Goal: Task Accomplishment & Management: Complete application form

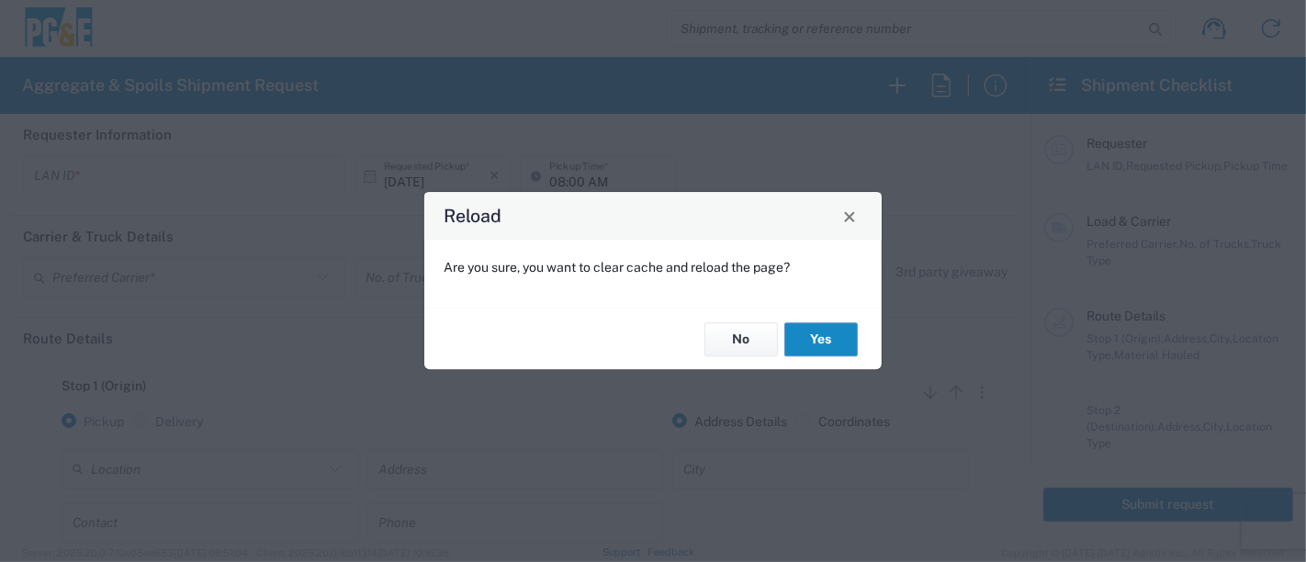
click at [849, 342] on button "Yes" at bounding box center [821, 339] width 73 height 34
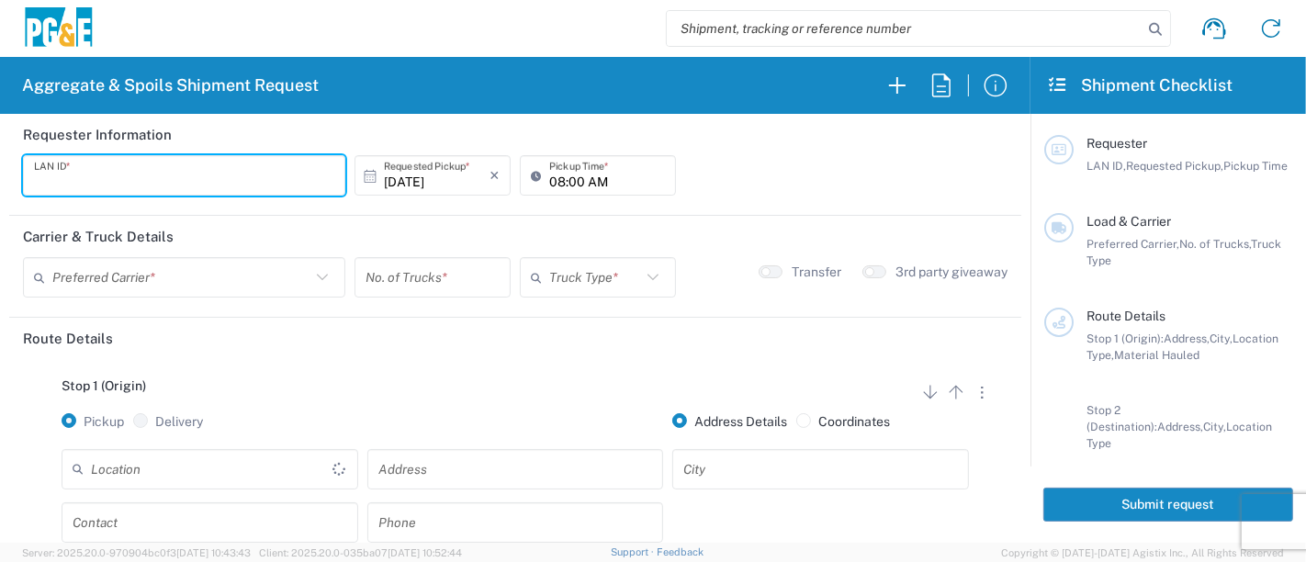
click at [191, 173] on input "text" at bounding box center [184, 176] width 300 height 32
type input "CTA2"
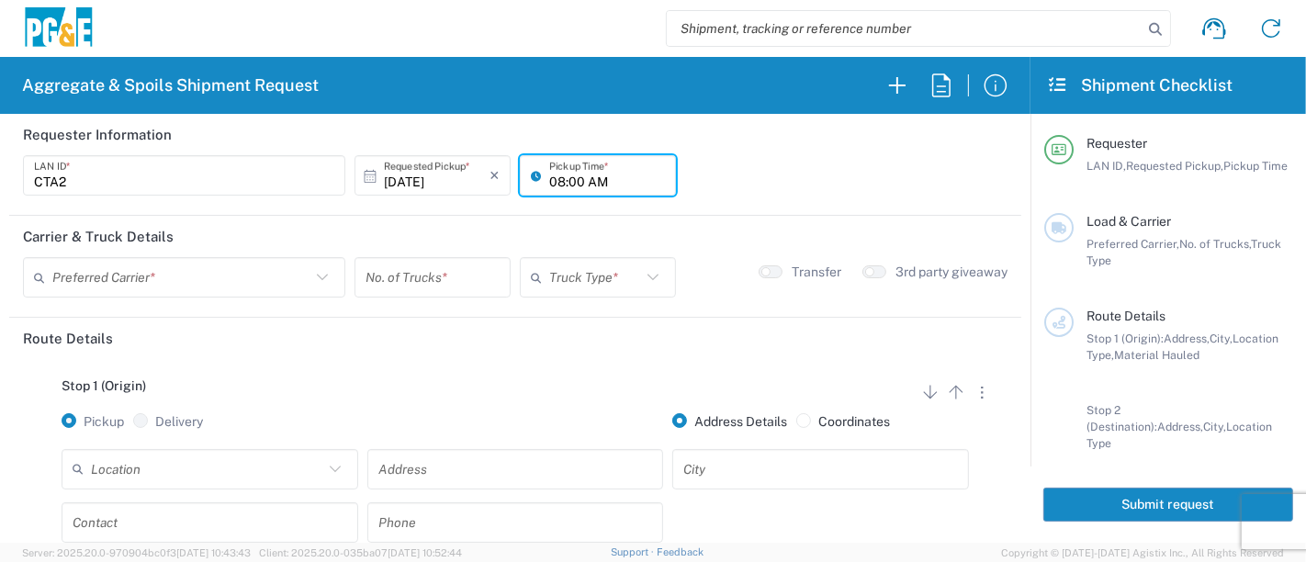
click at [549, 179] on input "08:00 AM" at bounding box center [607, 176] width 116 height 32
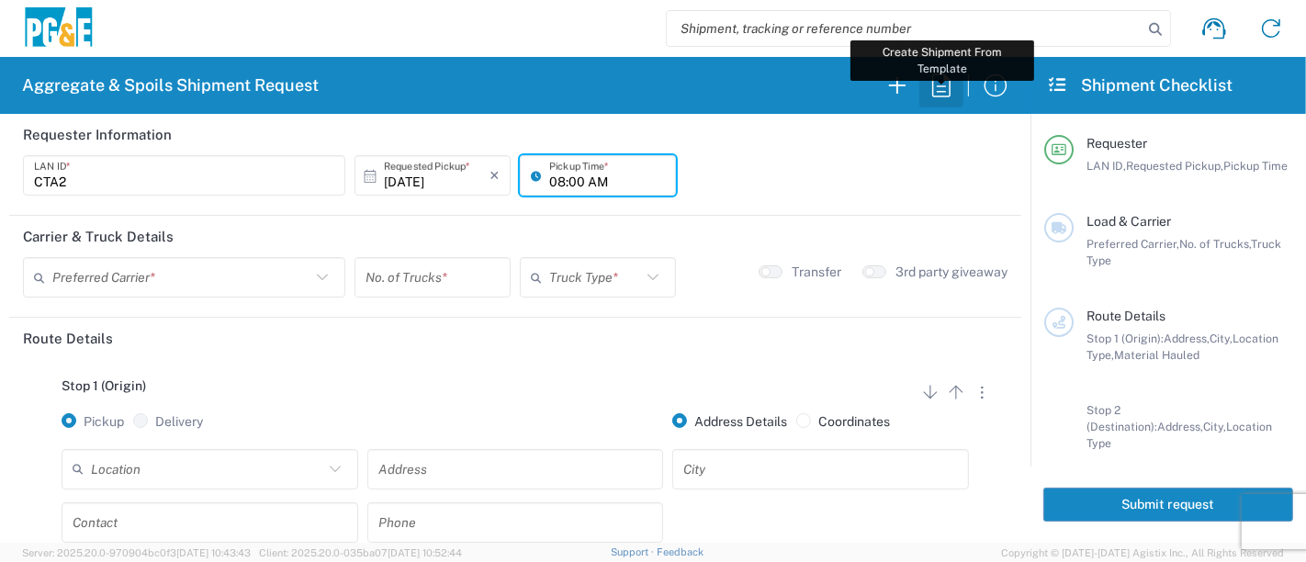
click at [943, 78] on icon "button" at bounding box center [941, 85] width 29 height 29
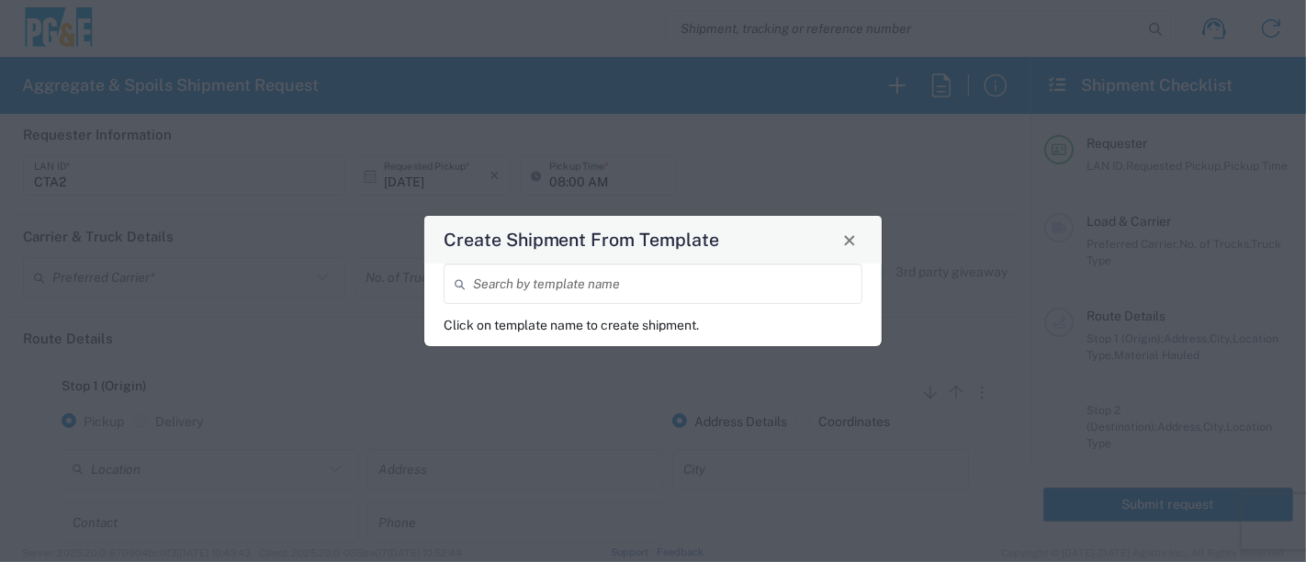
click at [627, 290] on input "search" at bounding box center [662, 284] width 378 height 32
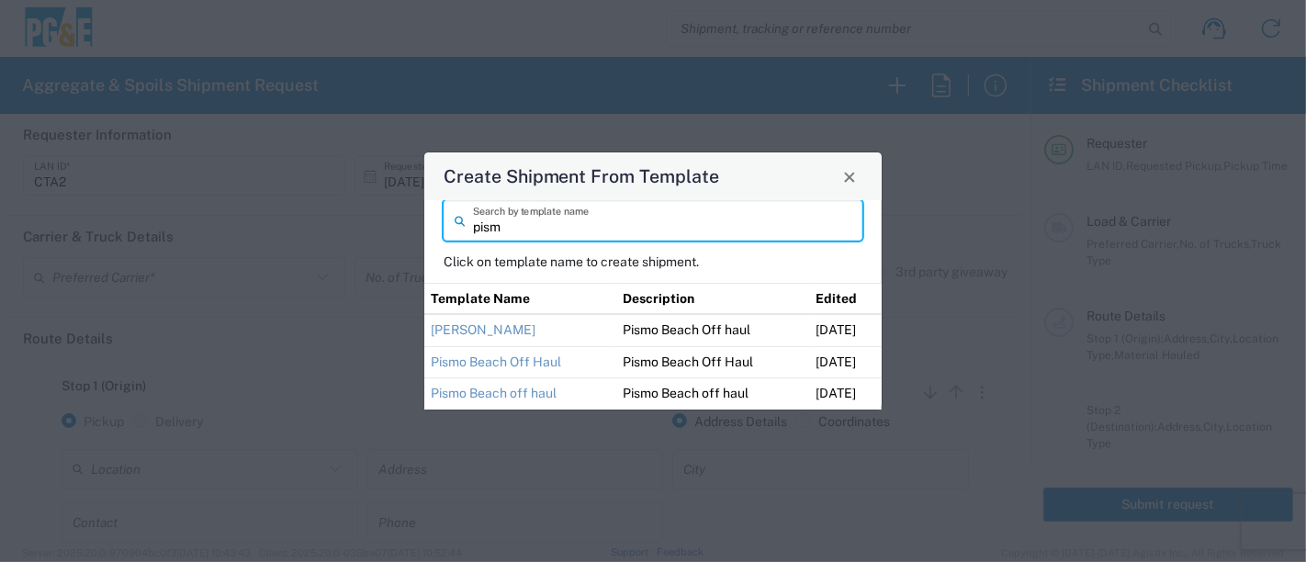
type input "pism"
click at [565, 363] on td "Pismo Beach Off Haul" at bounding box center [520, 362] width 192 height 32
click at [553, 364] on link "Pismo Beach Off Haul" at bounding box center [496, 362] width 130 height 15
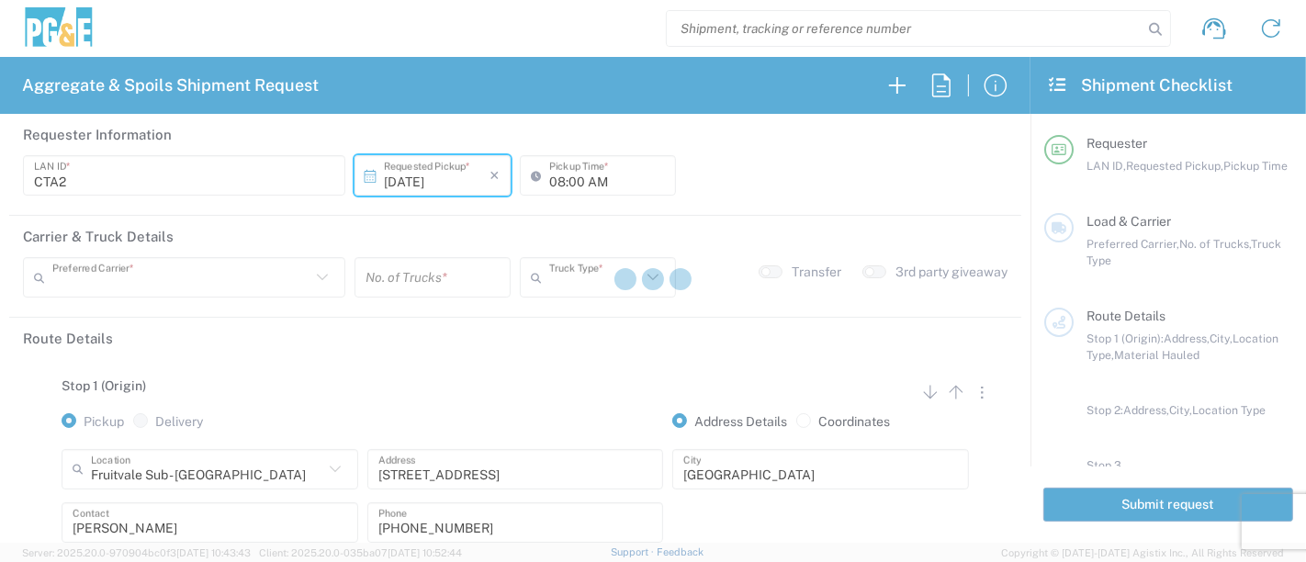
type input "CBCP"
type input "12:00 AM"
type input "North Coast Trucking"
type input "Super Dump"
type textarea "Please report to the Pismo Beach yard at 7:00am"
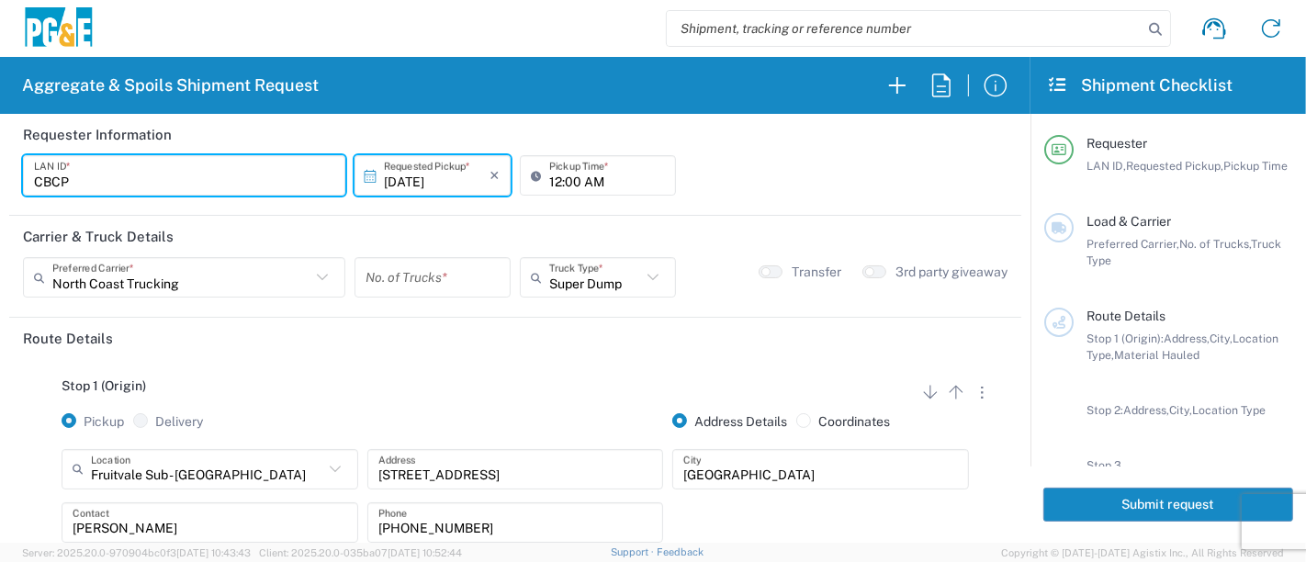
drag, startPoint x: 100, startPoint y: 185, endPoint x: 0, endPoint y: 171, distance: 101.1
click at [0, 171] on form "Requester Information CBCP LAN ID * 10/03/2025 × Requested Pickup * Cancel Appl…" at bounding box center [515, 328] width 1031 height 429
type input "T"
type input "CTA2"
click at [549, 178] on input "12:00 AM" at bounding box center [607, 176] width 116 height 32
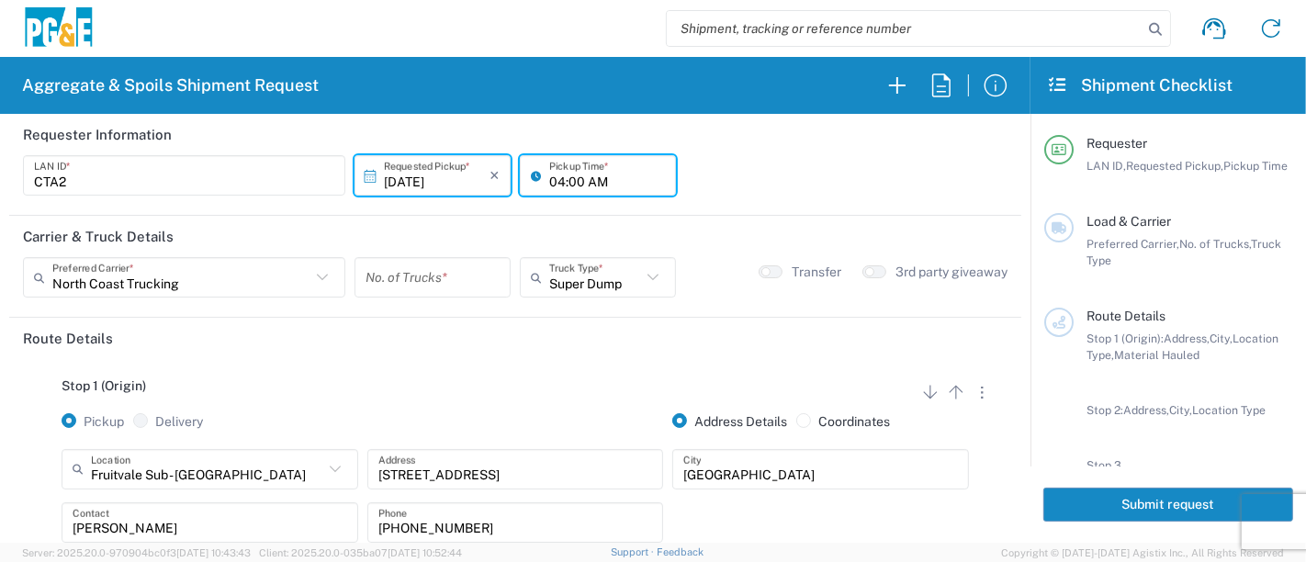
type input "04:00 AM"
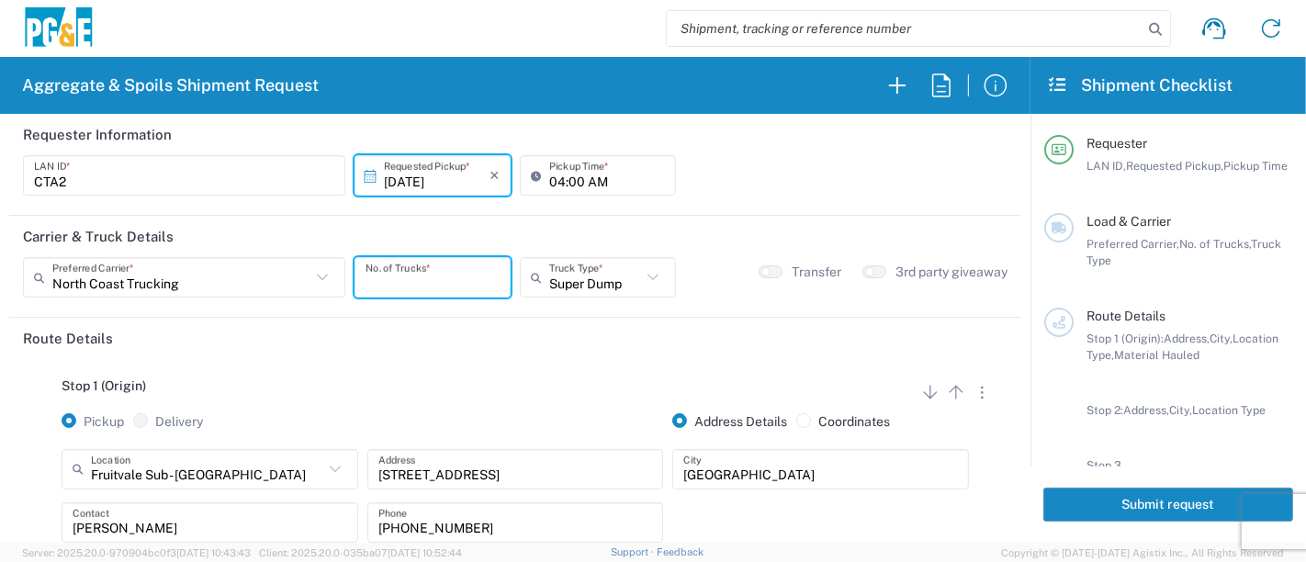
click at [395, 288] on input "number" at bounding box center [433, 278] width 134 height 32
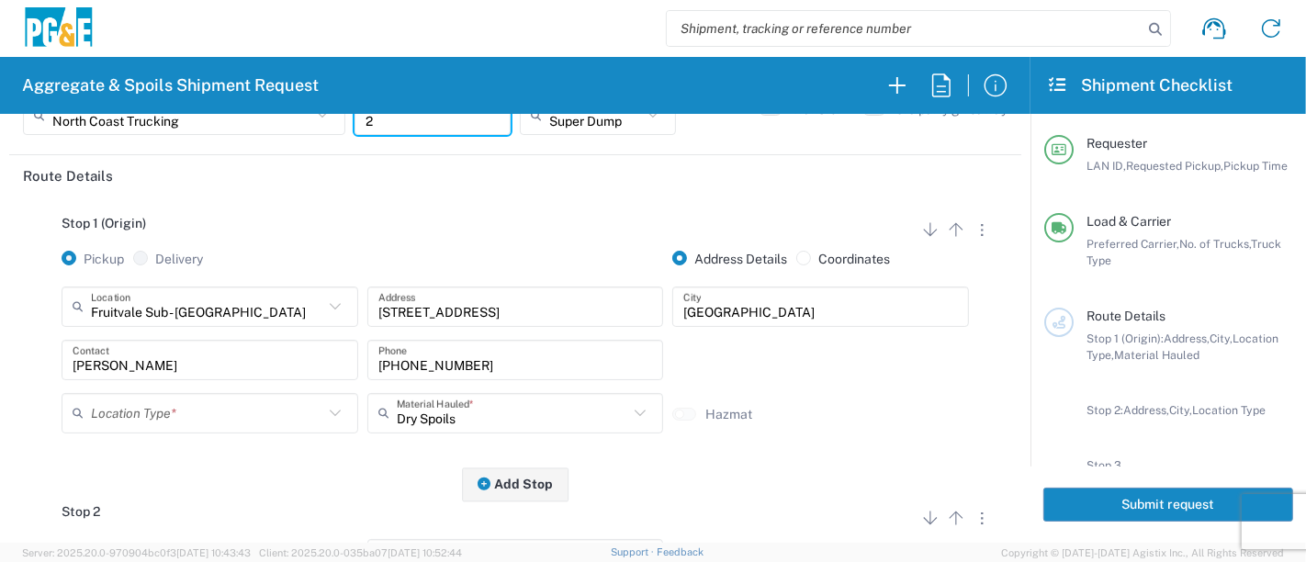
scroll to position [204, 0]
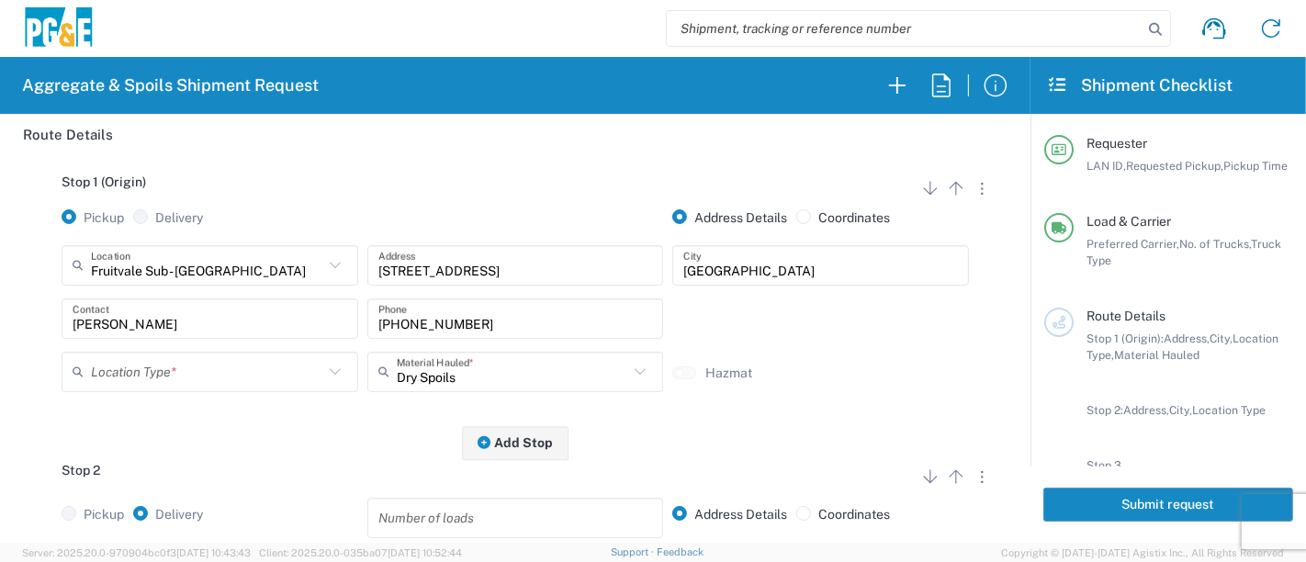
type input "2"
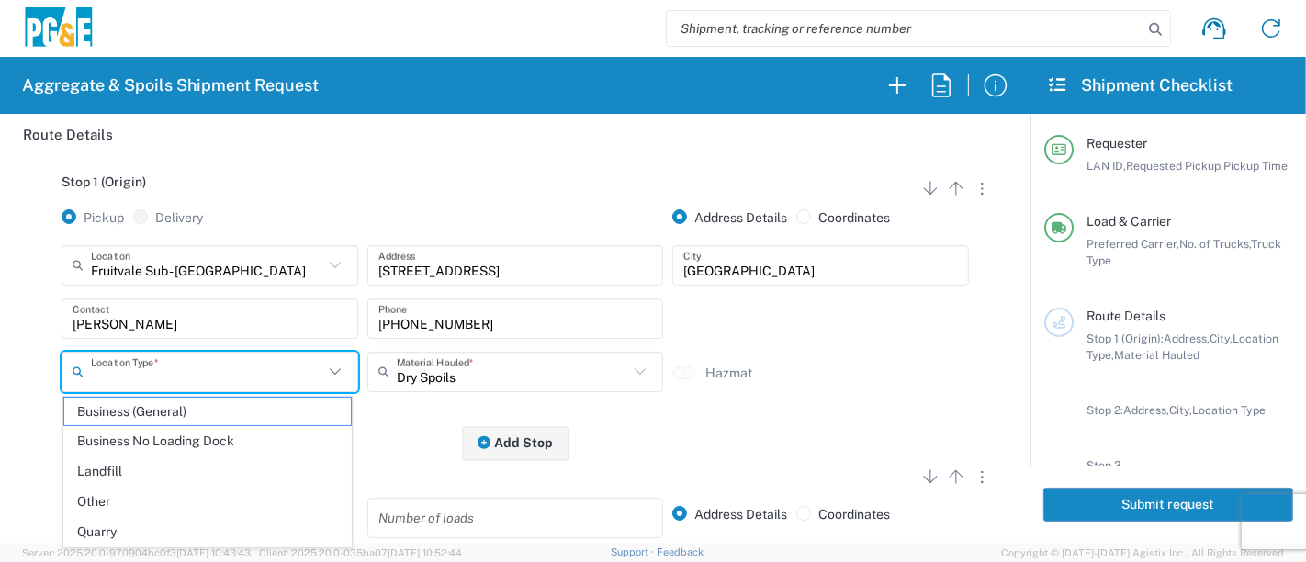
click at [195, 374] on input "text" at bounding box center [207, 372] width 232 height 32
click at [140, 494] on span "Other" at bounding box center [208, 502] width 288 height 28
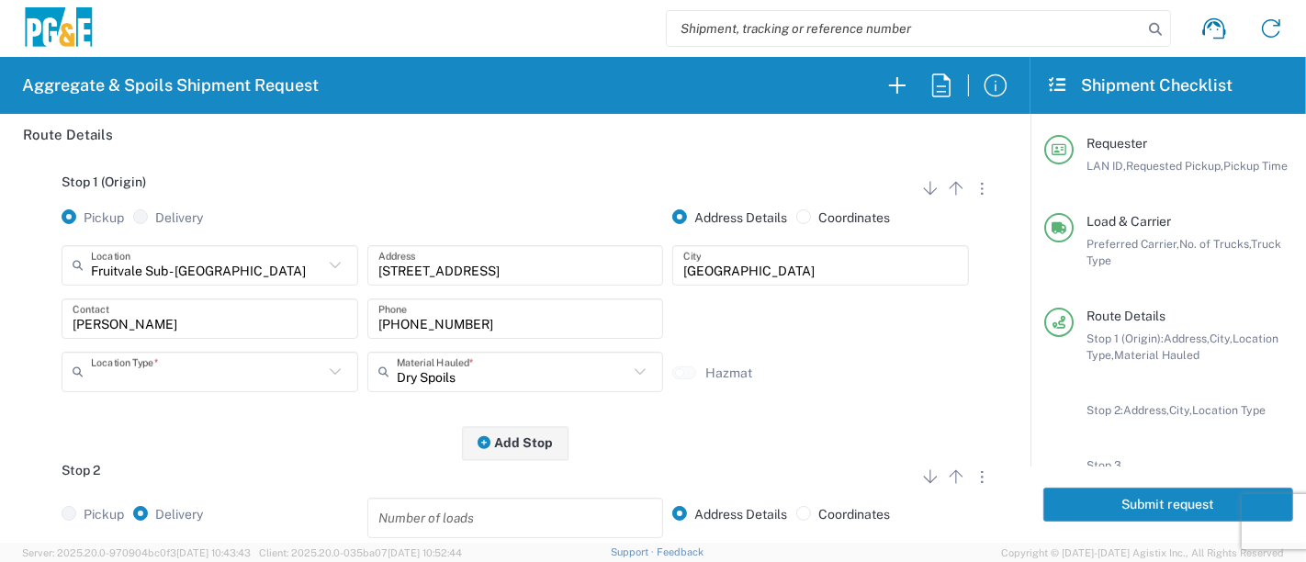
type input "Other"
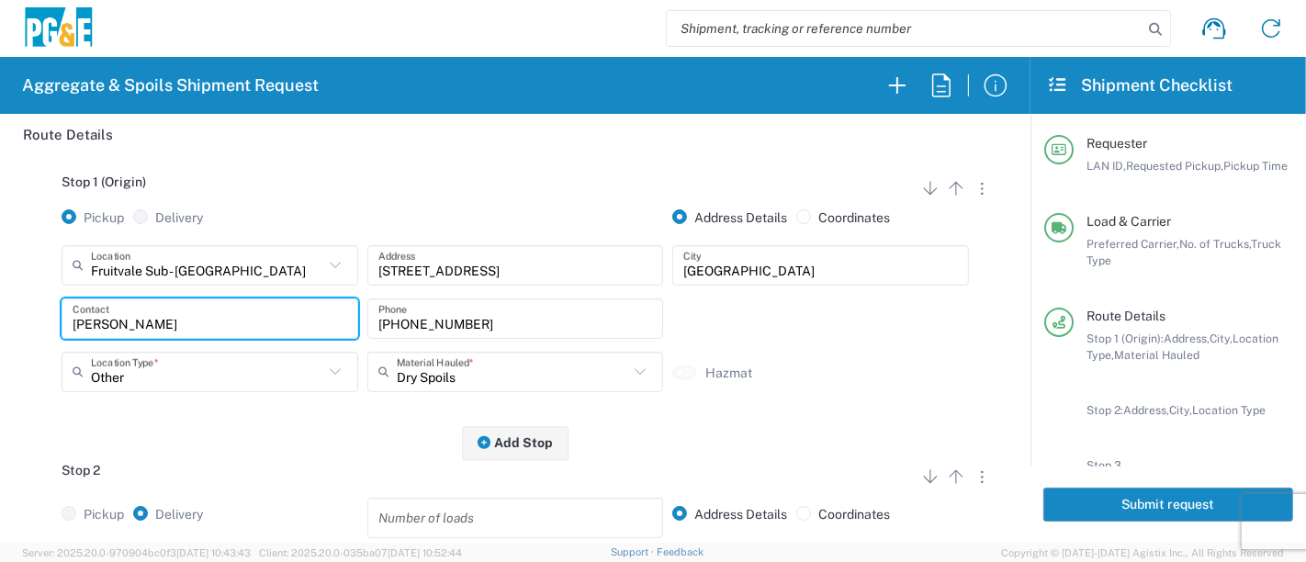
drag, startPoint x: 158, startPoint y: 325, endPoint x: 0, endPoint y: 308, distance: 159.0
click at [0, 306] on form "Requester Information CTA2 LAN ID * 10/03/2025 × Requested Pickup * Cancel Appl…" at bounding box center [515, 328] width 1031 height 429
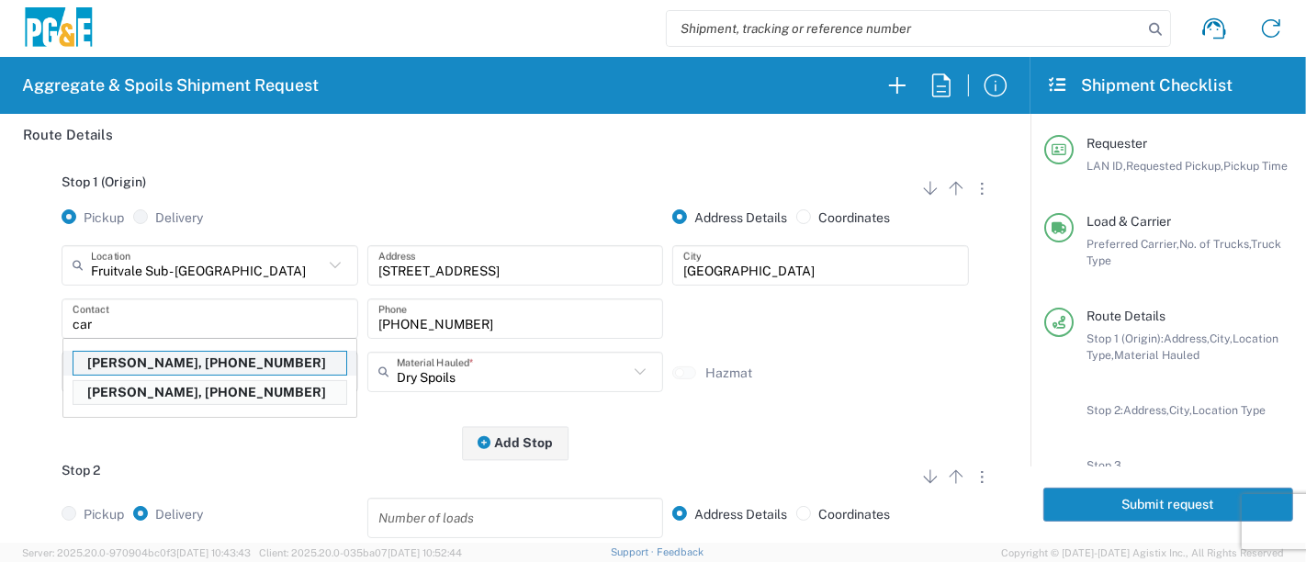
click at [148, 358] on p "Carl Ade, 530-400-6137" at bounding box center [209, 363] width 273 height 23
type input "Carl Ade"
type input "530-400-6137"
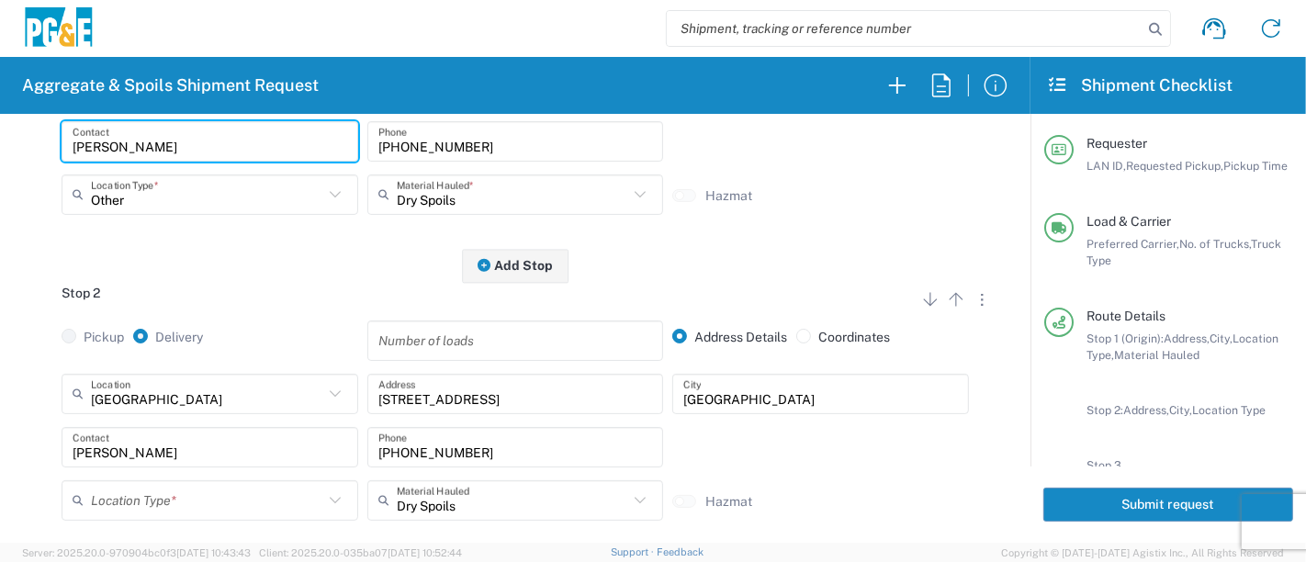
scroll to position [408, 0]
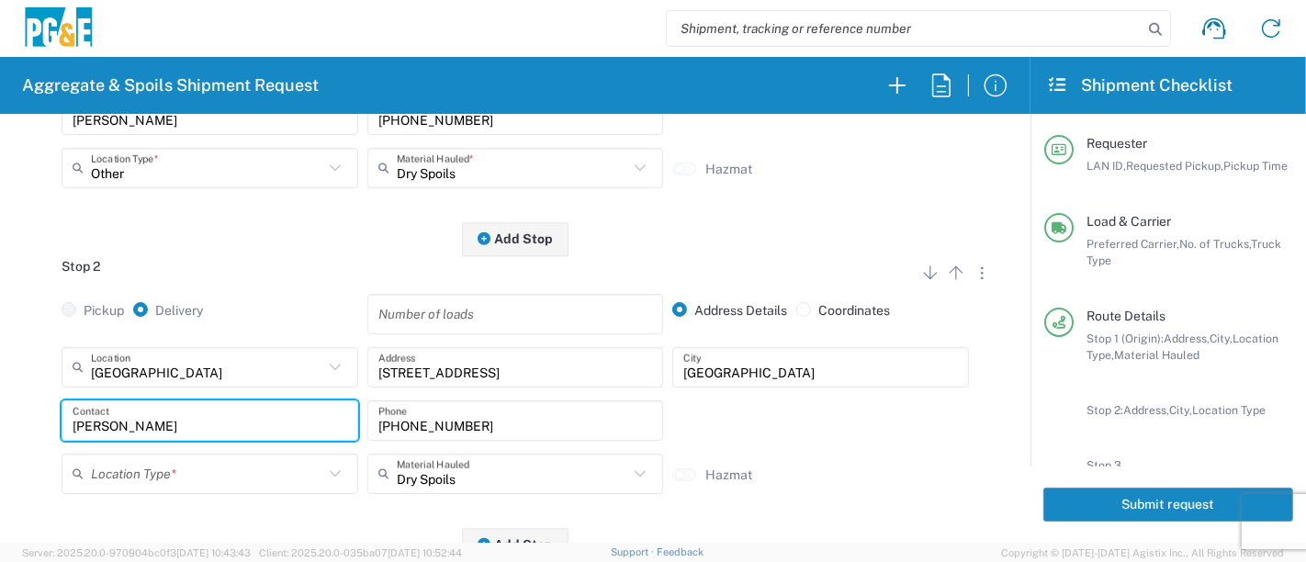
drag, startPoint x: 28, startPoint y: 425, endPoint x: 0, endPoint y: 426, distance: 28.5
click at [0, 426] on form "Requester Information CTA2 LAN ID * 10/03/2025 × Requested Pickup * Cancel Appl…" at bounding box center [515, 328] width 1031 height 429
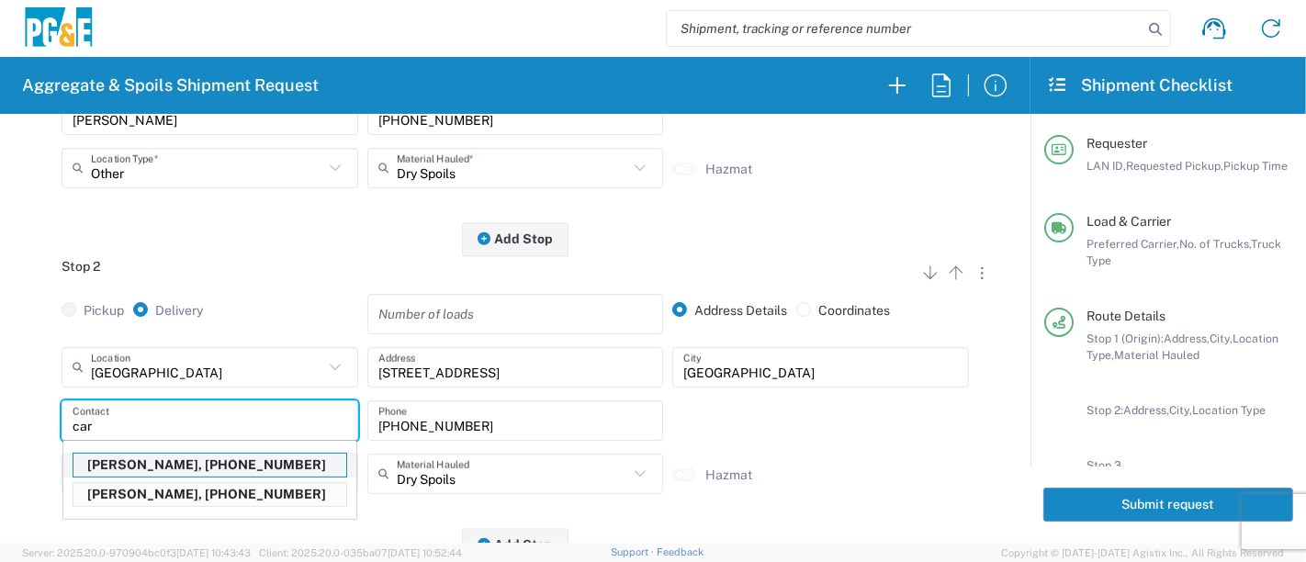
click at [144, 460] on p "Carl Ade, 530-400-6137" at bounding box center [209, 465] width 273 height 23
type input "Carl Ade"
type input "530-400-6137"
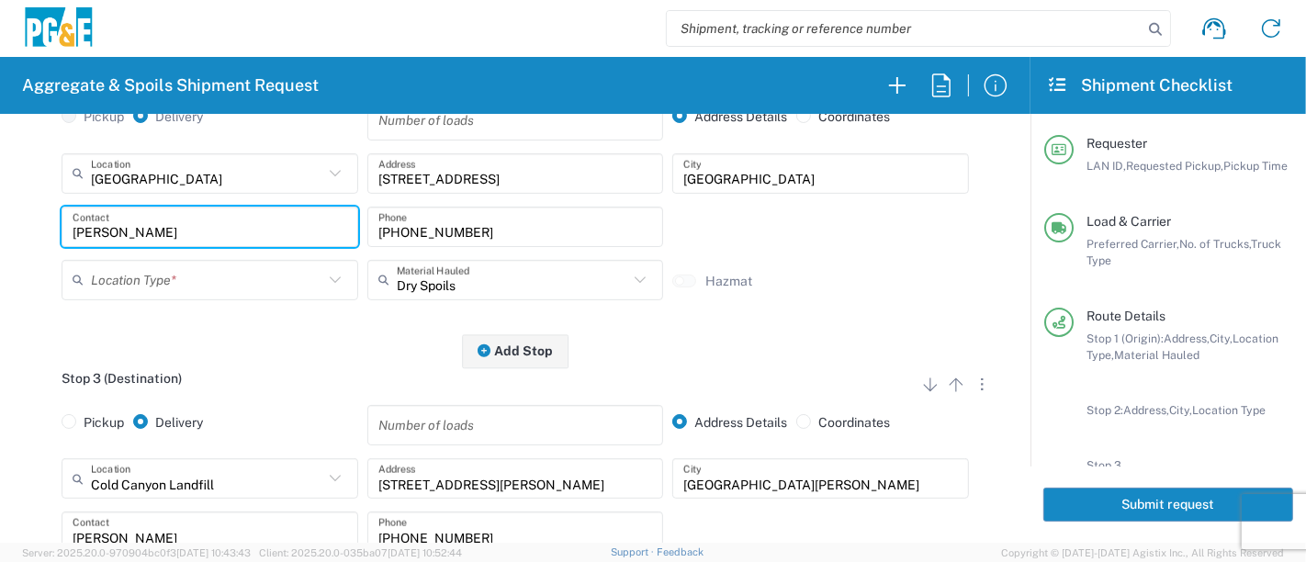
scroll to position [612, 0]
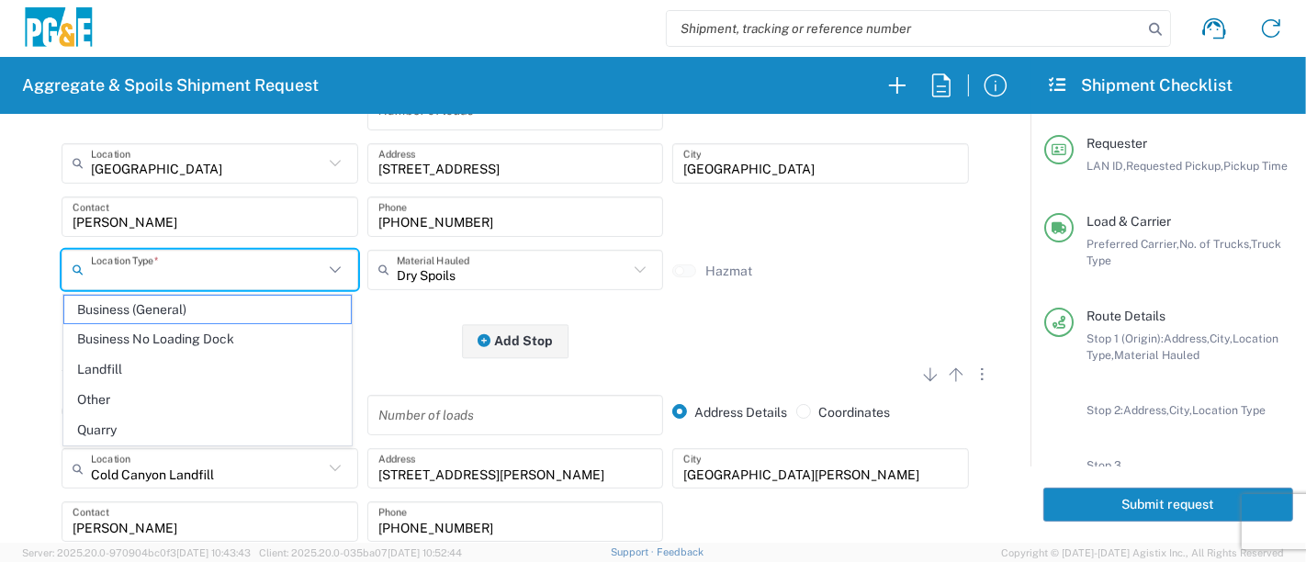
click at [220, 259] on input "text" at bounding box center [207, 270] width 232 height 32
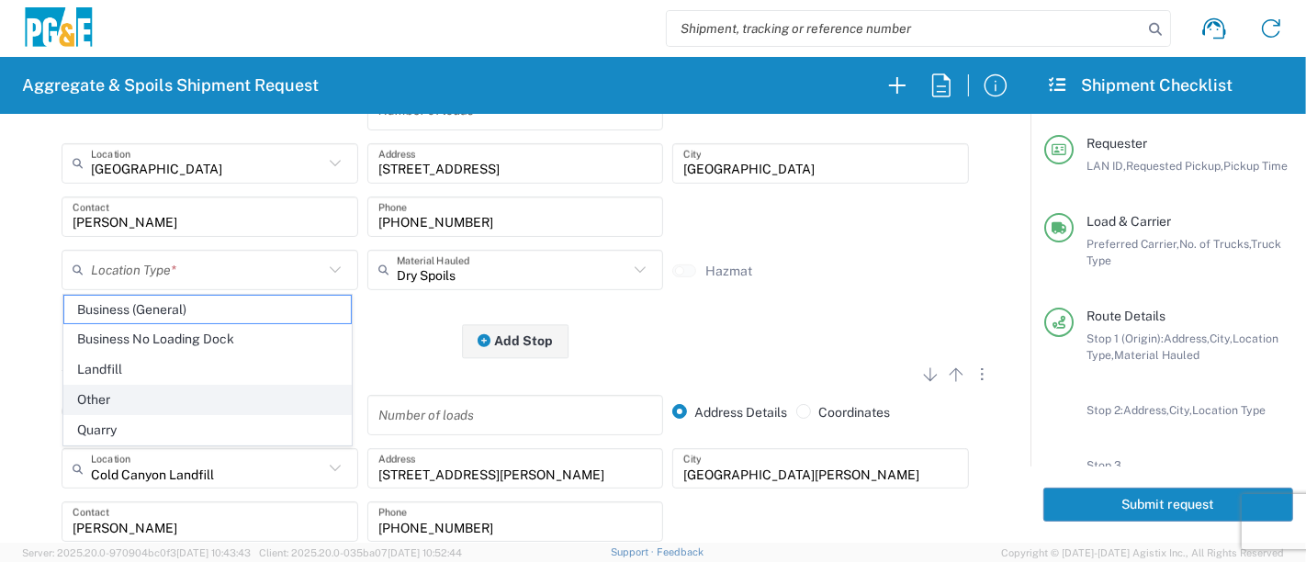
click at [200, 398] on span "Other" at bounding box center [208, 400] width 288 height 28
type input "Other"
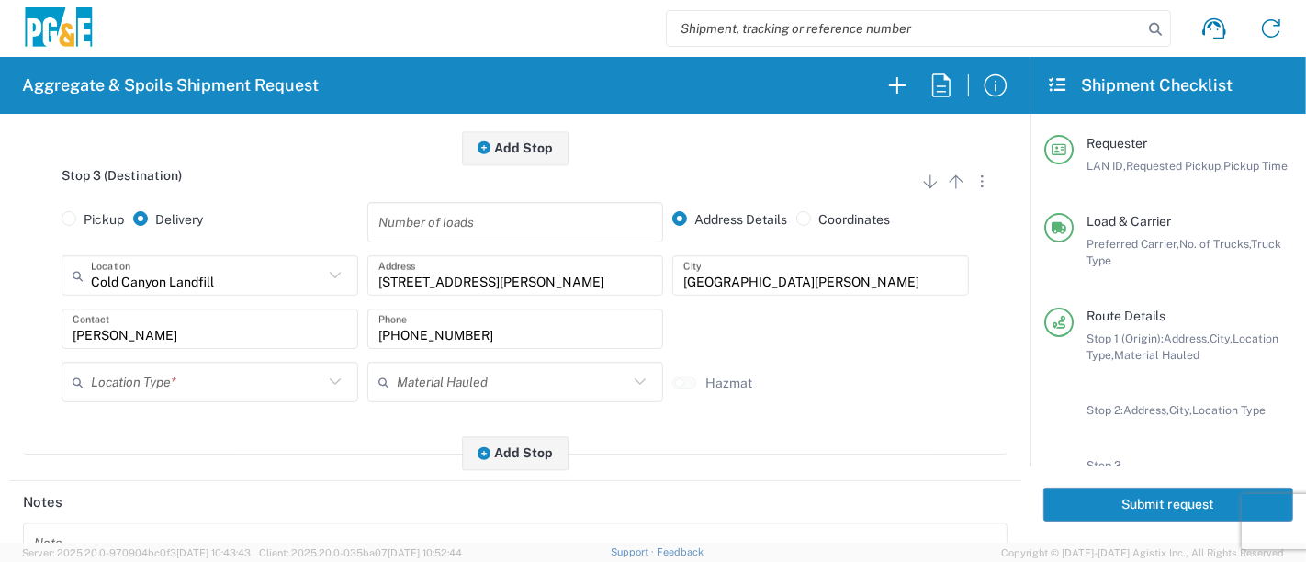
scroll to position [816, 0]
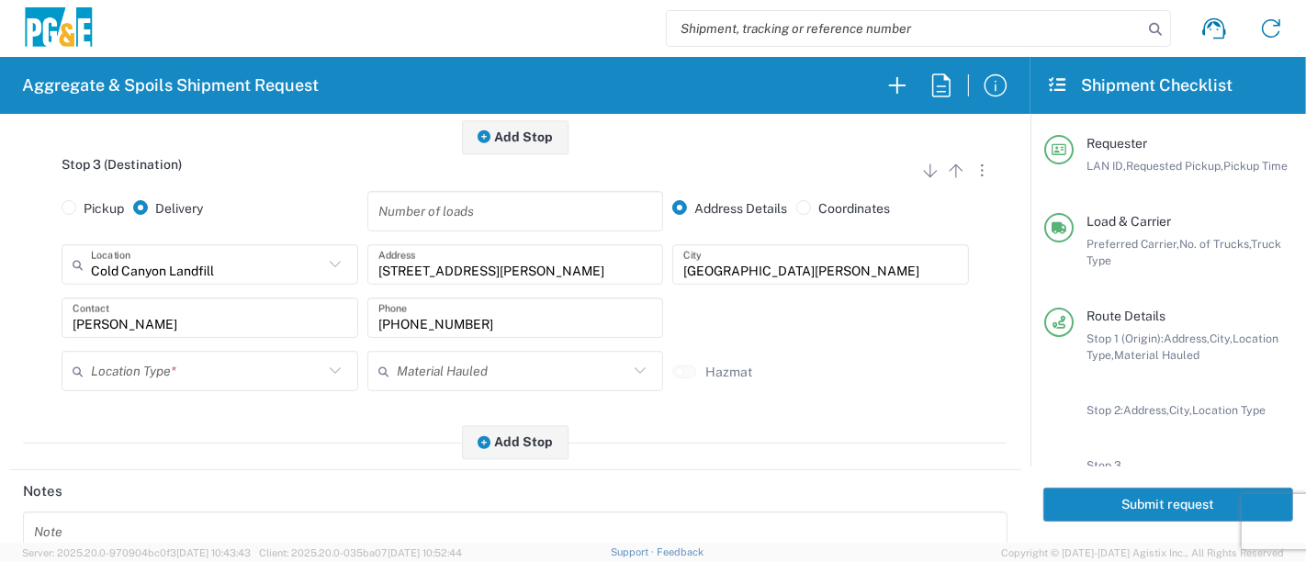
click at [246, 365] on input "text" at bounding box center [207, 372] width 232 height 32
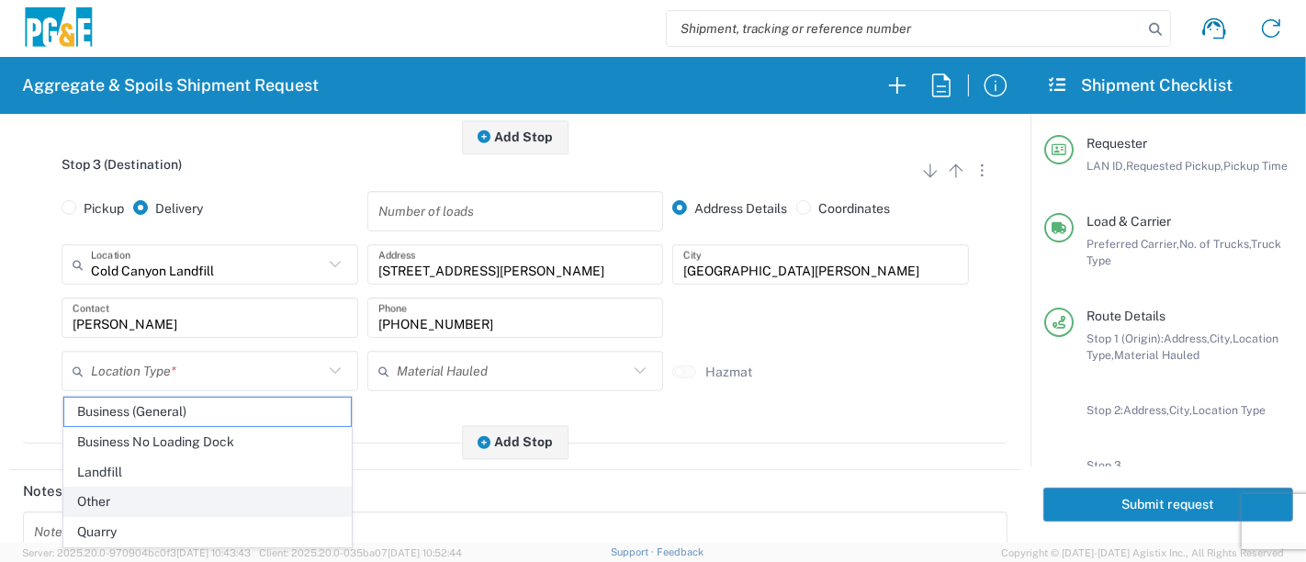
click at [166, 492] on span "Other" at bounding box center [208, 502] width 288 height 28
type input "Other"
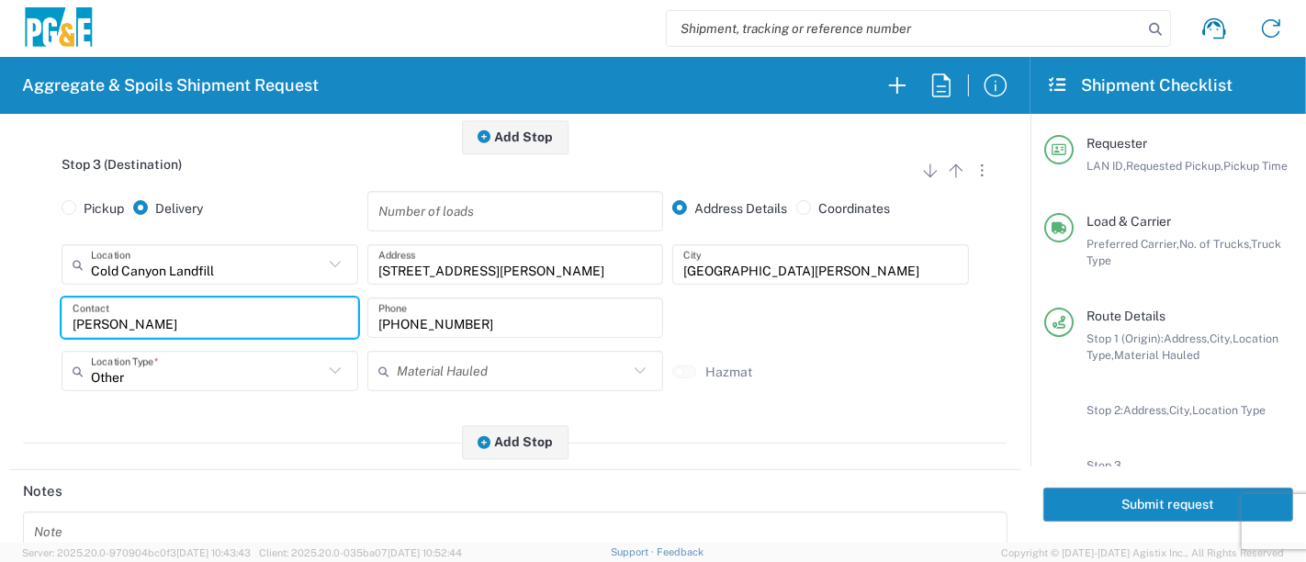
drag, startPoint x: 188, startPoint y: 322, endPoint x: 0, endPoint y: 303, distance: 189.2
click at [0, 303] on form "Requester Information CTA2 LAN ID * 10/03/2025 × Requested Pickup * Cancel Appl…" at bounding box center [515, 328] width 1031 height 429
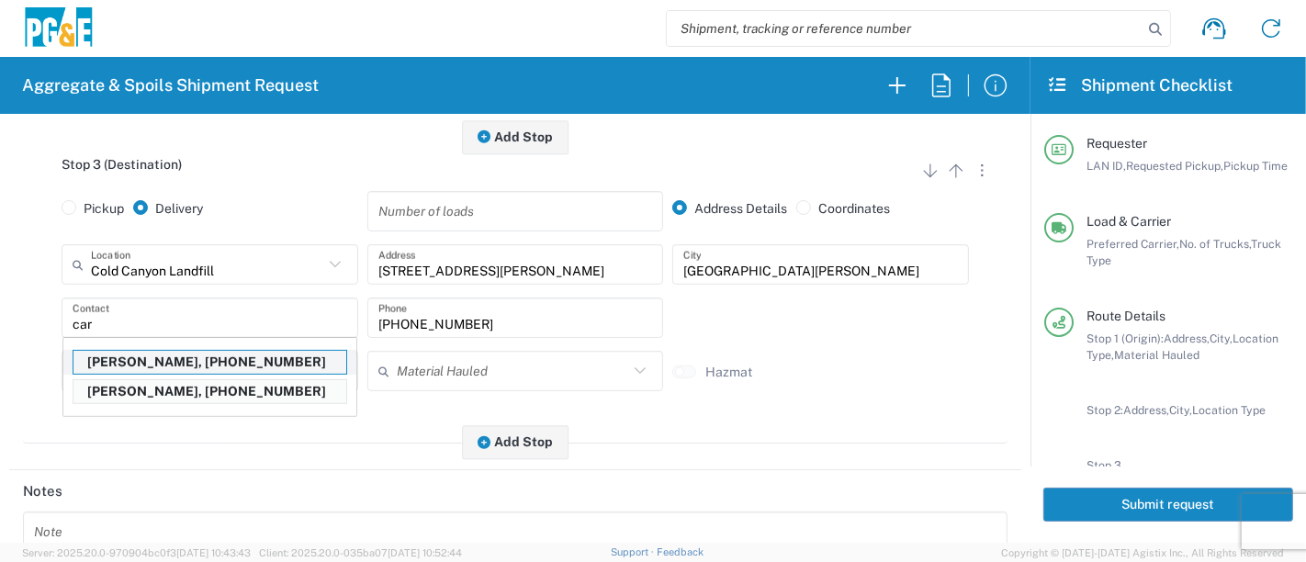
click at [109, 365] on p "Carl Ade, 530-400-6137" at bounding box center [209, 362] width 273 height 23
type input "Carl Ade"
type input "530-400-6137"
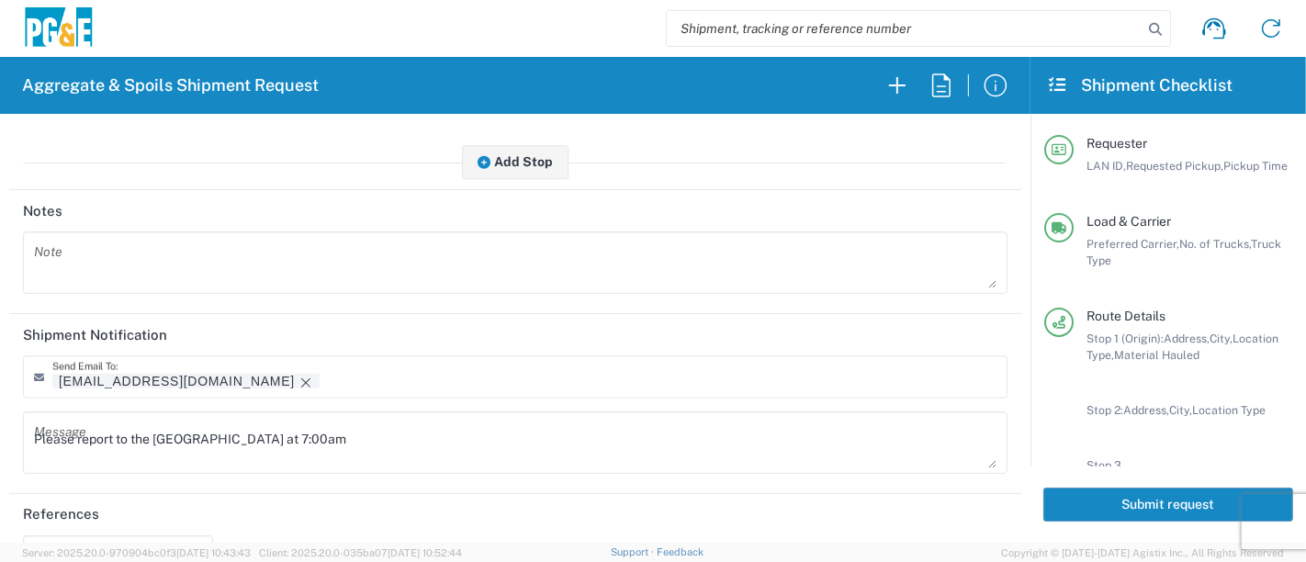
scroll to position [1123, 0]
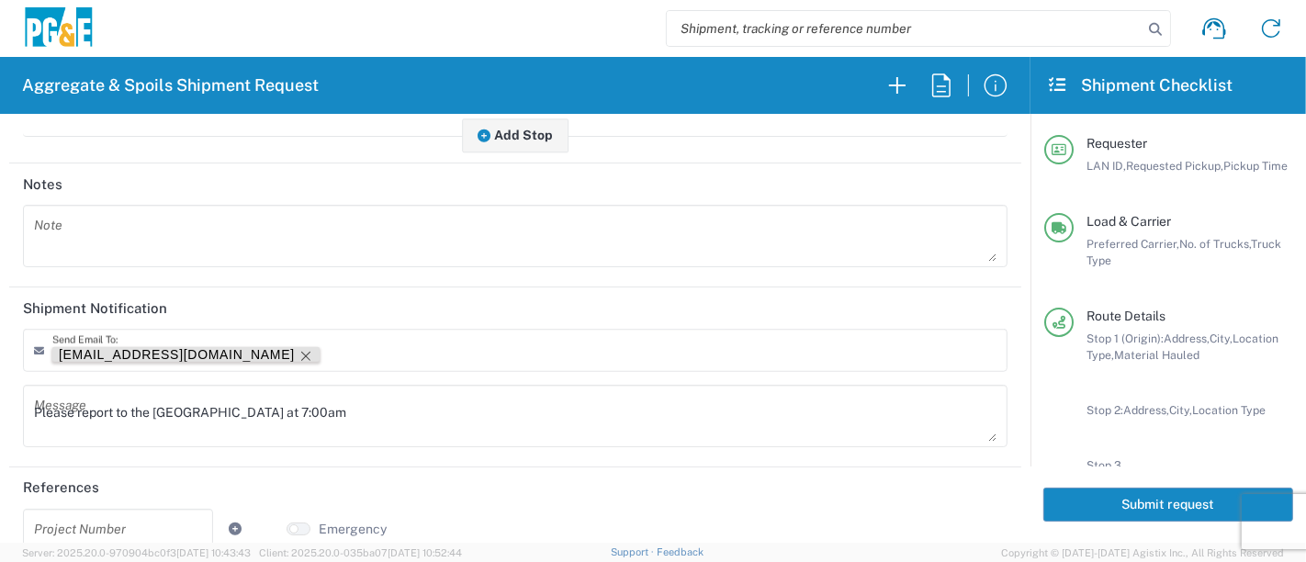
click at [299, 354] on icon "Remove tag" at bounding box center [306, 356] width 15 height 15
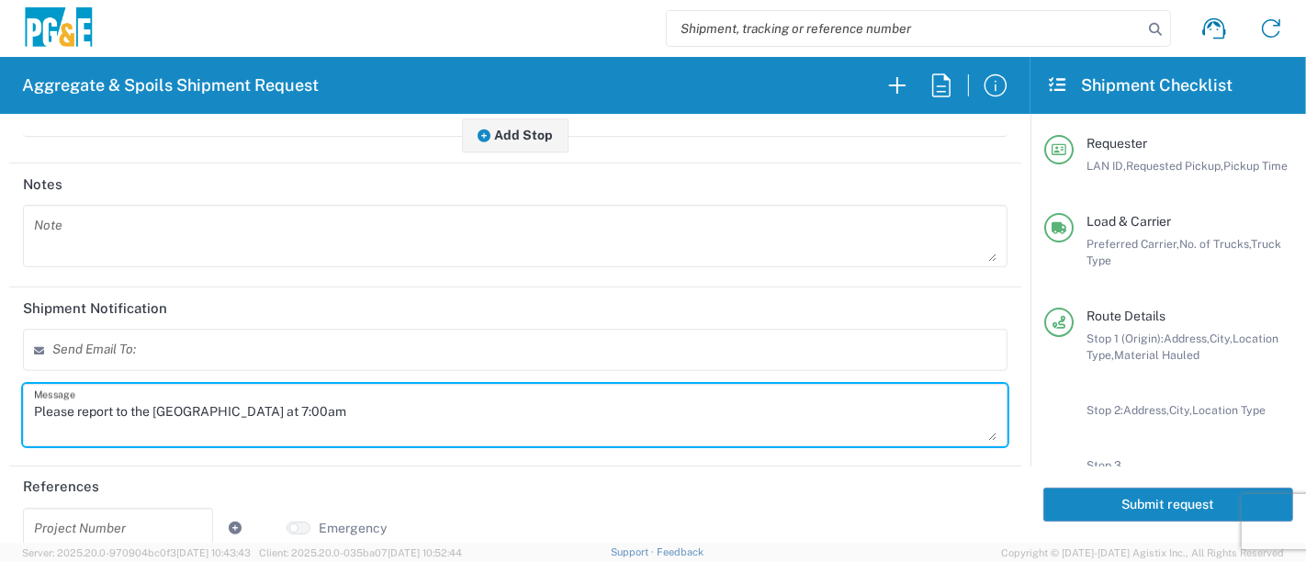
drag, startPoint x: 378, startPoint y: 423, endPoint x: 0, endPoint y: 414, distance: 377.6
click at [0, 414] on form "Requester Information CTA2 LAN ID * 10/03/2025 × Requested Pickup * Cancel Appl…" at bounding box center [515, 328] width 1031 height 429
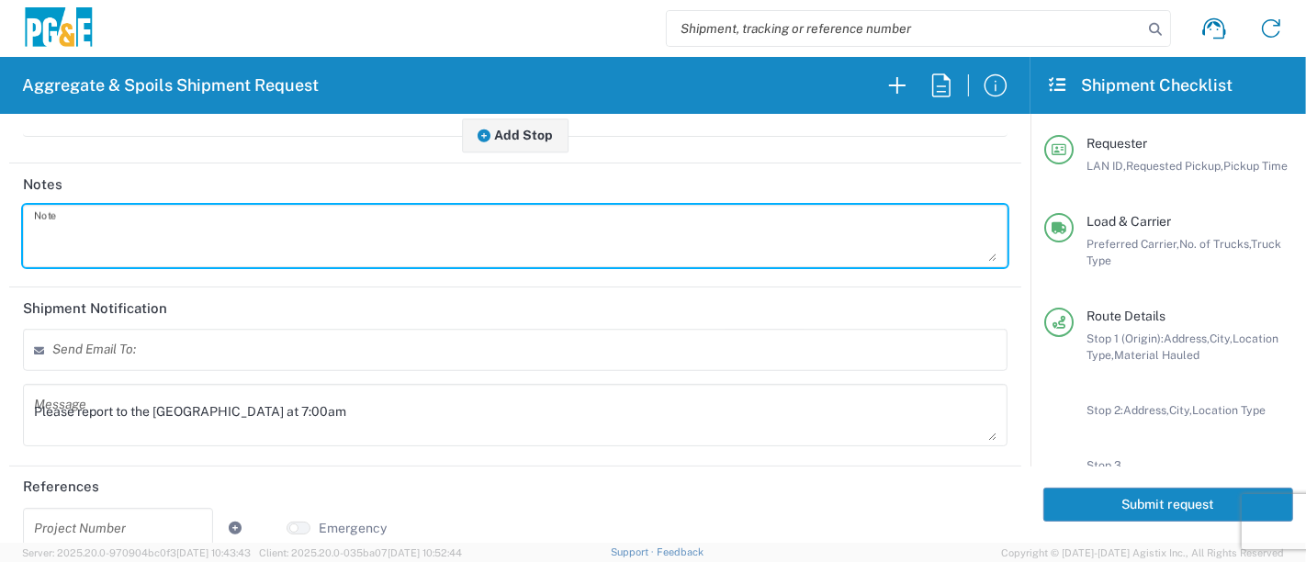
click at [79, 215] on textarea at bounding box center [515, 235] width 963 height 51
paste textarea "Please report to the Pismo Beach yard at 7:00am"
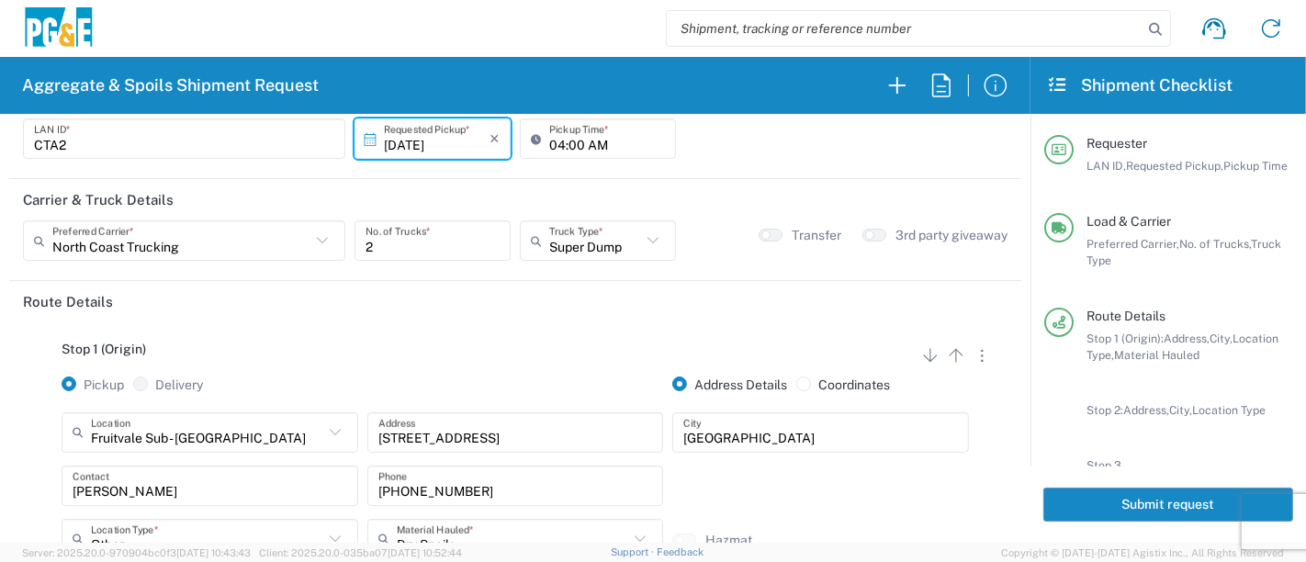
scroll to position [0, 0]
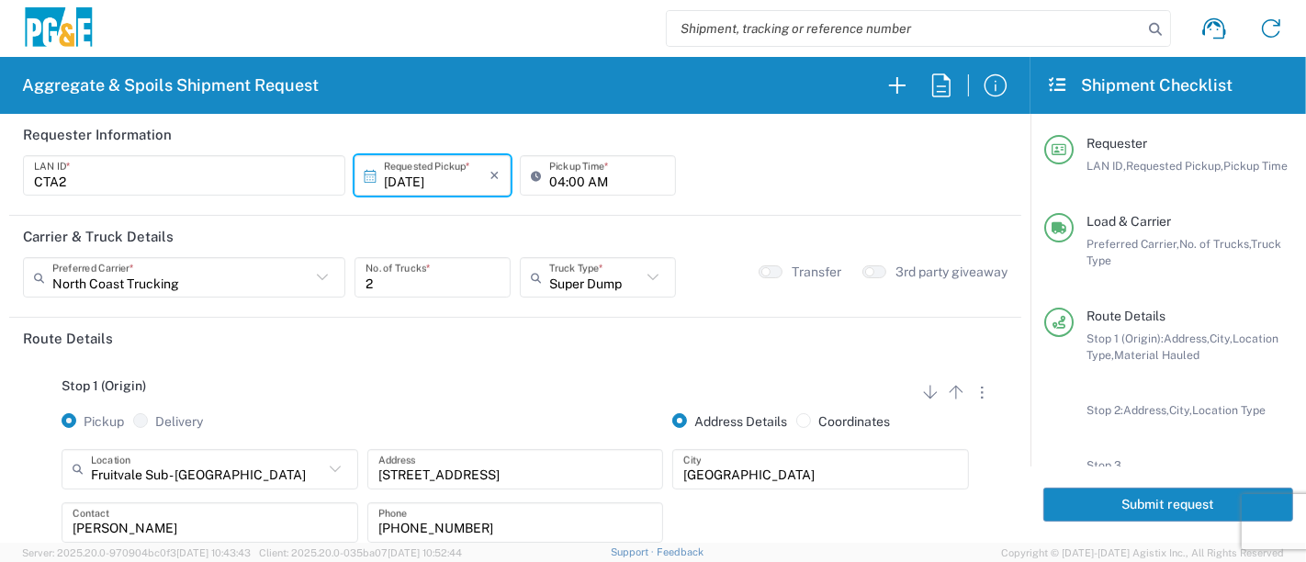
type textarea "Please report to the Pismo Beach yard at 7:00am"
click at [1123, 507] on button "Submit request" at bounding box center [1169, 505] width 250 height 34
